Goal: Task Accomplishment & Management: Use online tool/utility

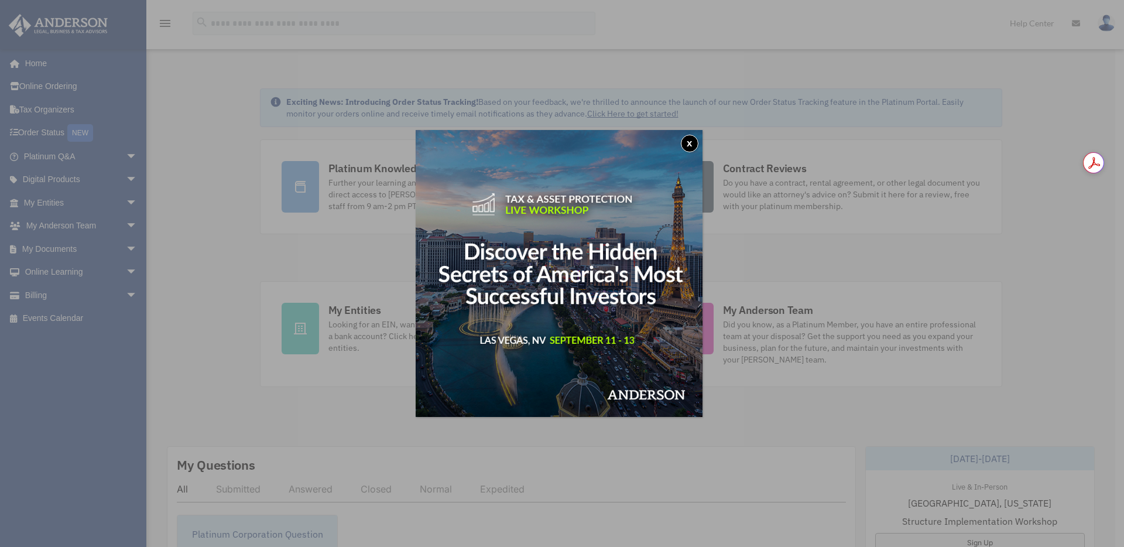
drag, startPoint x: 691, startPoint y: 142, endPoint x: 649, endPoint y: 153, distance: 43.4
click at [689, 143] on button "x" at bounding box center [690, 144] width 18 height 18
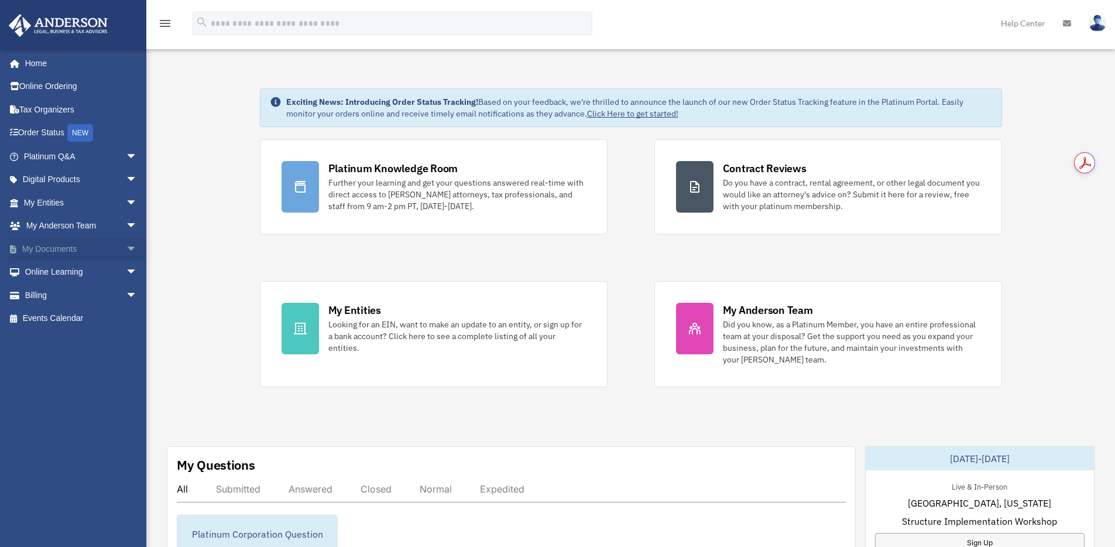
click at [128, 245] on span "arrow_drop_down" at bounding box center [137, 249] width 23 height 24
click at [43, 273] on link "Box" at bounding box center [85, 271] width 139 height 23
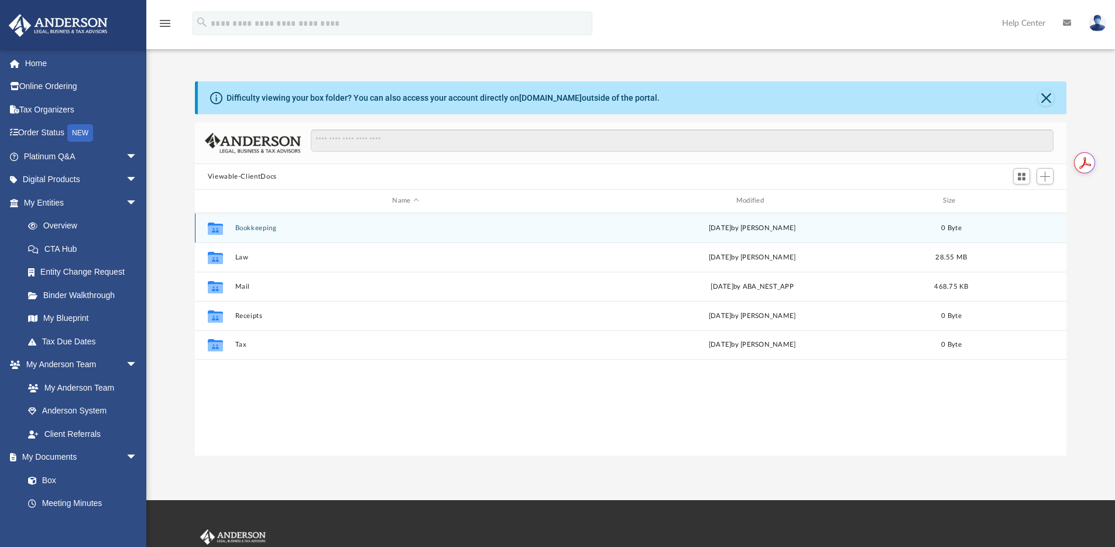
scroll to position [258, 863]
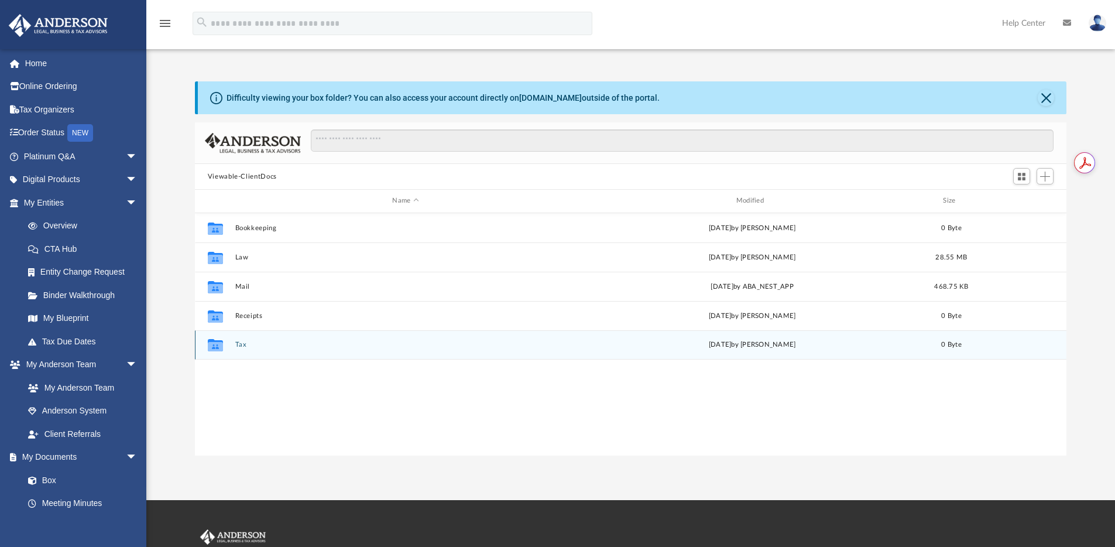
click at [239, 343] on button "Tax" at bounding box center [405, 345] width 341 height 8
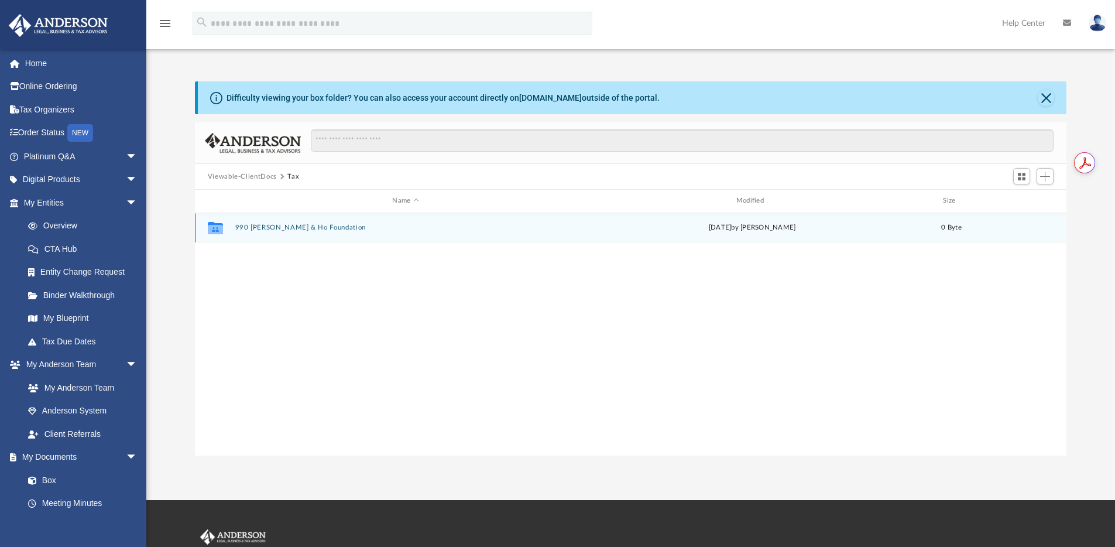
click at [294, 232] on div "Collaborated Folder 990 [PERSON_NAME] & Ho Foundation [DATE] by [PERSON_NAME] 0…" at bounding box center [631, 227] width 872 height 29
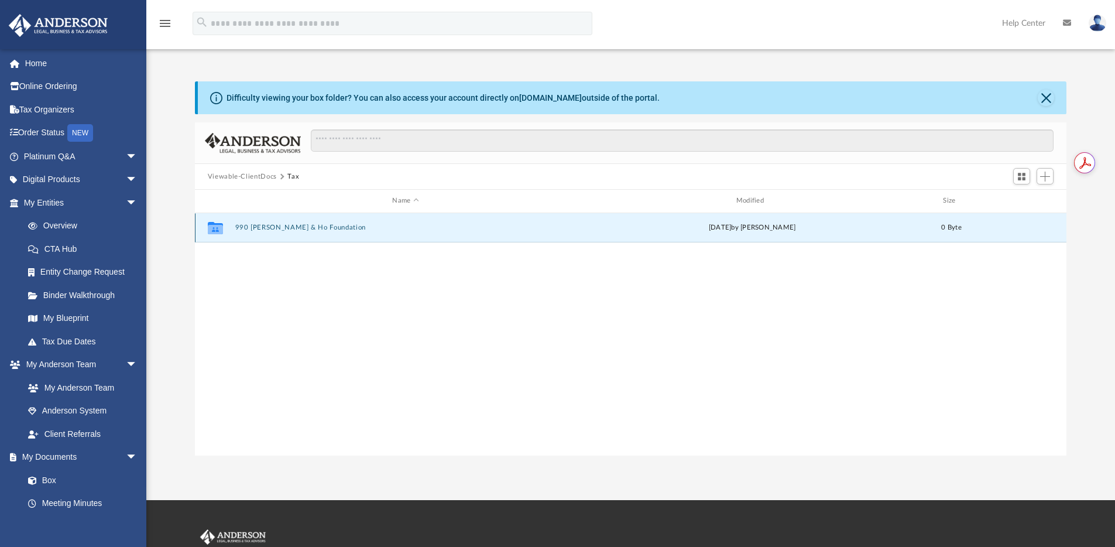
click at [301, 230] on button "990 [PERSON_NAME] & Ho Foundation" at bounding box center [405, 228] width 341 height 8
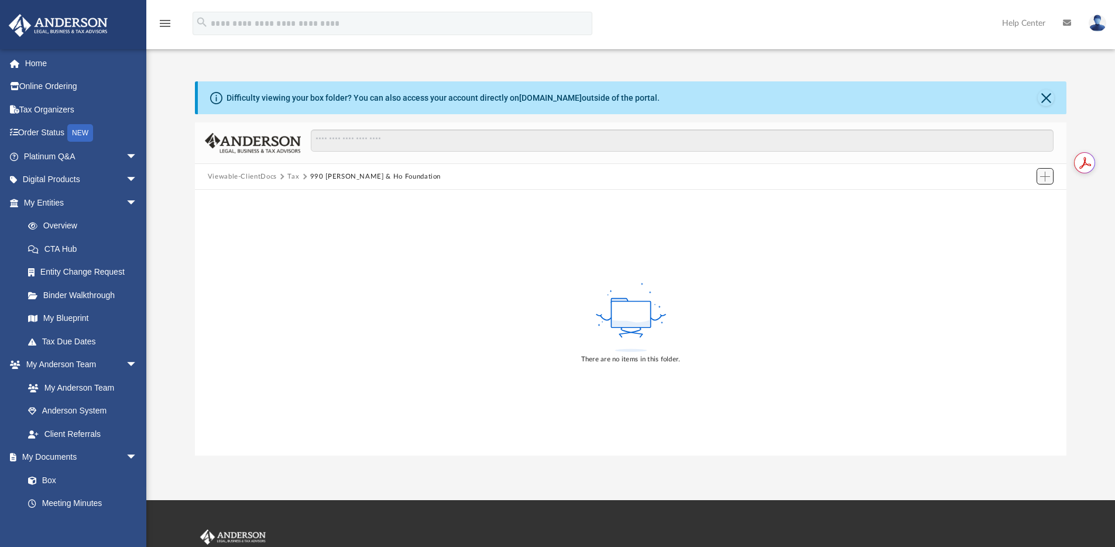
click at [1040, 172] on span "Add" at bounding box center [1045, 176] width 10 height 10
click at [1016, 200] on li "Upload" at bounding box center [1028, 200] width 37 height 12
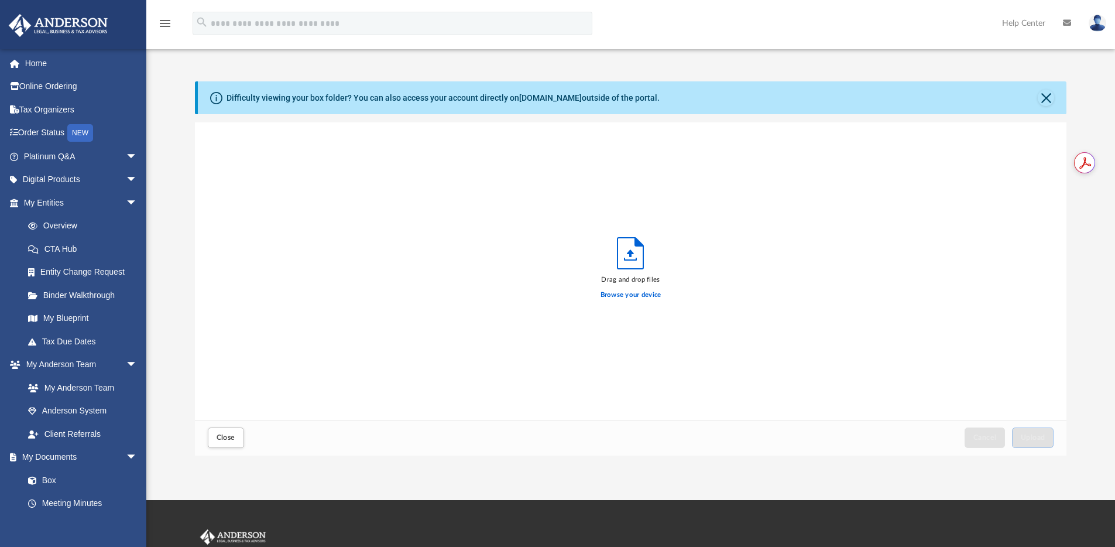
scroll to position [288, 863]
click at [1035, 434] on span "Upload" at bounding box center [1033, 437] width 25 height 7
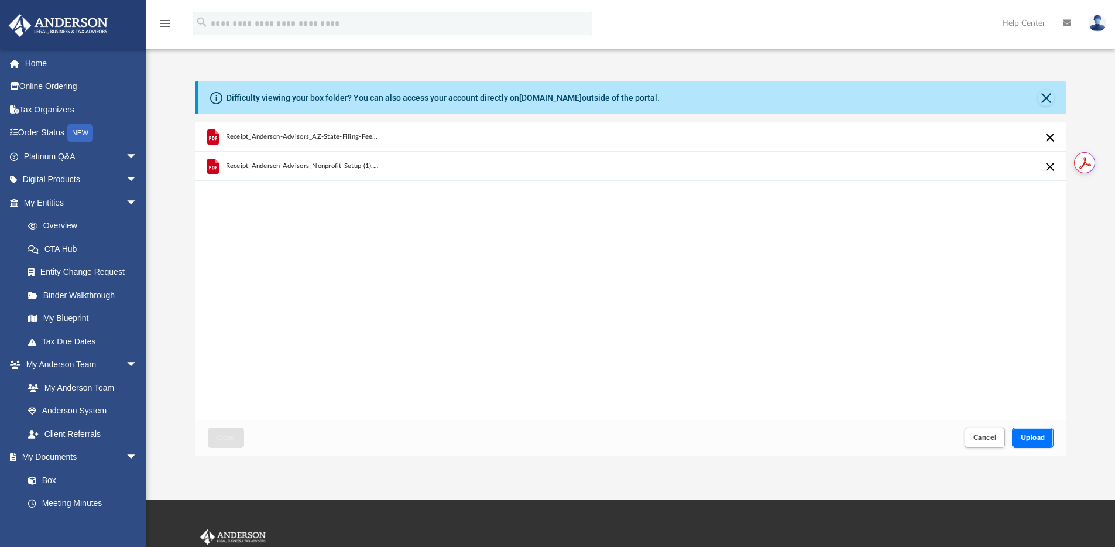
click at [1026, 431] on button "Upload" at bounding box center [1033, 437] width 42 height 20
click at [1030, 438] on span "Upload" at bounding box center [1033, 437] width 25 height 7
click at [1021, 434] on span "Upload" at bounding box center [1033, 437] width 25 height 7
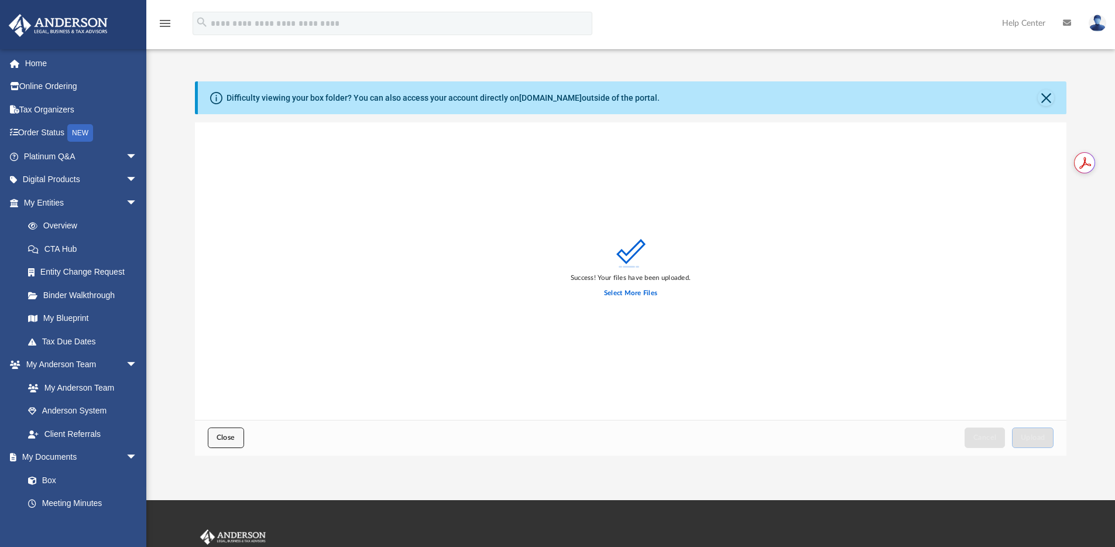
click at [234, 435] on span "Close" at bounding box center [226, 437] width 19 height 7
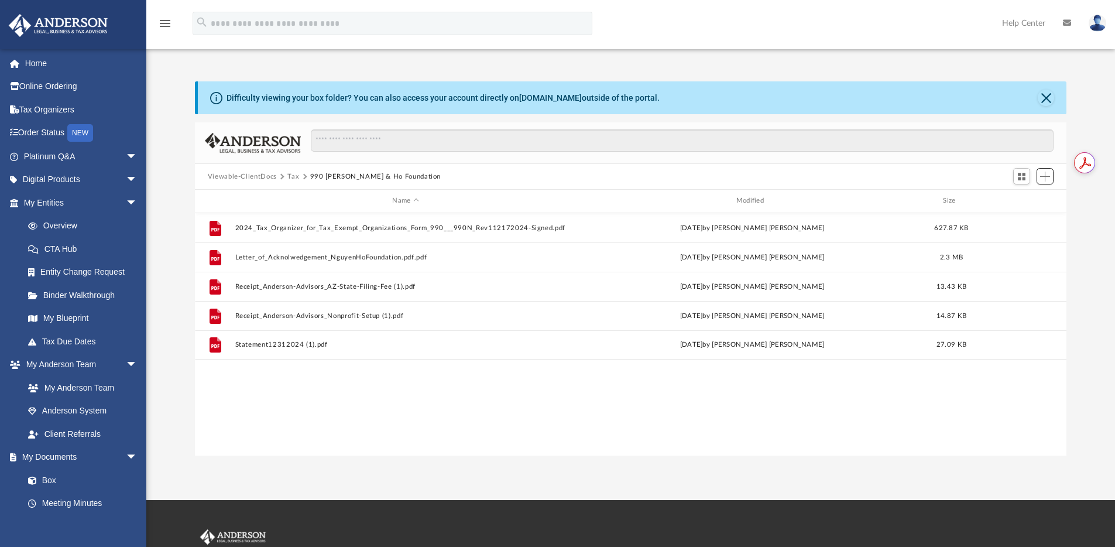
scroll to position [258, 863]
click at [321, 406] on div "File 2024_Tax_Organizer_for_Tax_Exempt_Organizations_Form_990___990N_Rev1121720…" at bounding box center [631, 334] width 872 height 242
